Goal: Task Accomplishment & Management: Complete application form

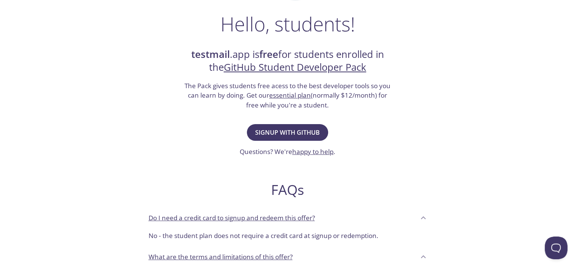
scroll to position [121, 0]
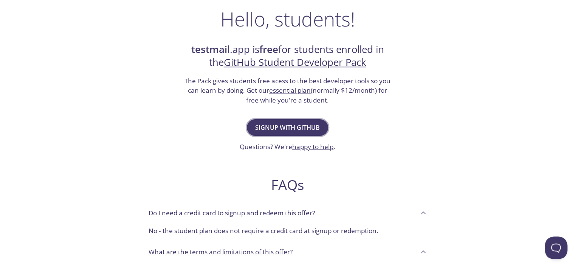
click at [277, 127] on span "Signup with GitHub" at bounding box center [287, 127] width 65 height 11
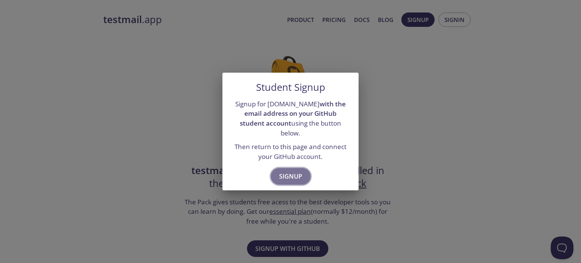
click at [289, 171] on span "Signup" at bounding box center [290, 176] width 23 height 11
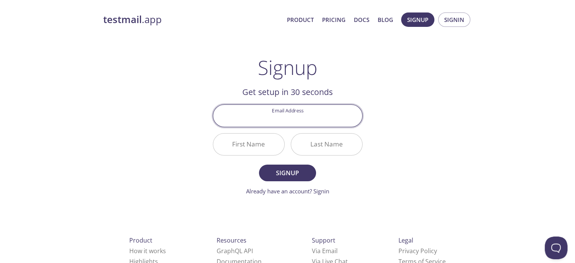
click at [288, 116] on input "Email Address" at bounding box center [287, 116] width 149 height 22
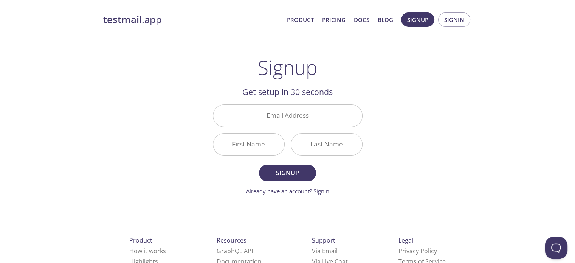
click at [143, 102] on div "testmail .app Product Pricing Docs Blog Signup Signin Signup Get setup in 30 se…" at bounding box center [287, 181] width 387 height 347
click at [286, 118] on input "Email Address" at bounding box center [287, 116] width 149 height 22
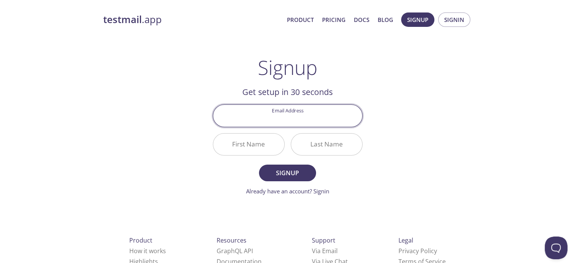
type input "[EMAIL_ADDRESS][DOMAIN_NAME]"
click at [247, 148] on input "First Name" at bounding box center [248, 144] width 71 height 22
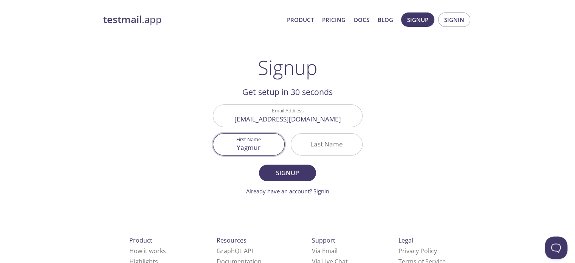
type input "Yagmur"
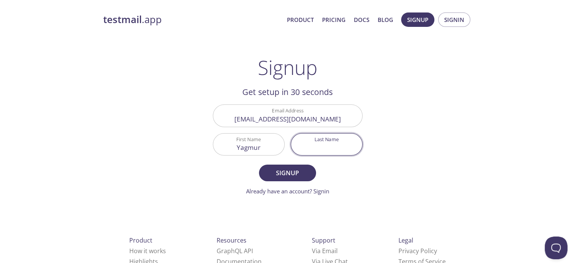
click at [342, 151] on input "Last Name" at bounding box center [326, 144] width 71 height 22
type input "Ensarioglu"
click at [293, 175] on span "Signup" at bounding box center [287, 173] width 40 height 11
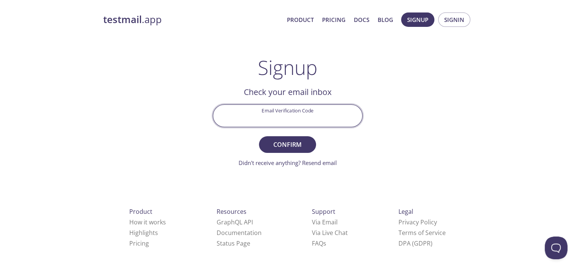
click at [264, 113] on input "Email Verification Code" at bounding box center [287, 116] width 149 height 22
paste input "1Y7RBPH"
type input "1Y7RBPH"
click at [289, 142] on span "Confirm" at bounding box center [287, 144] width 40 height 11
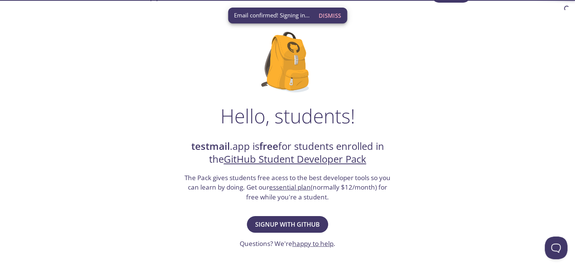
scroll to position [69, 0]
